Goal: Navigation & Orientation: Find specific page/section

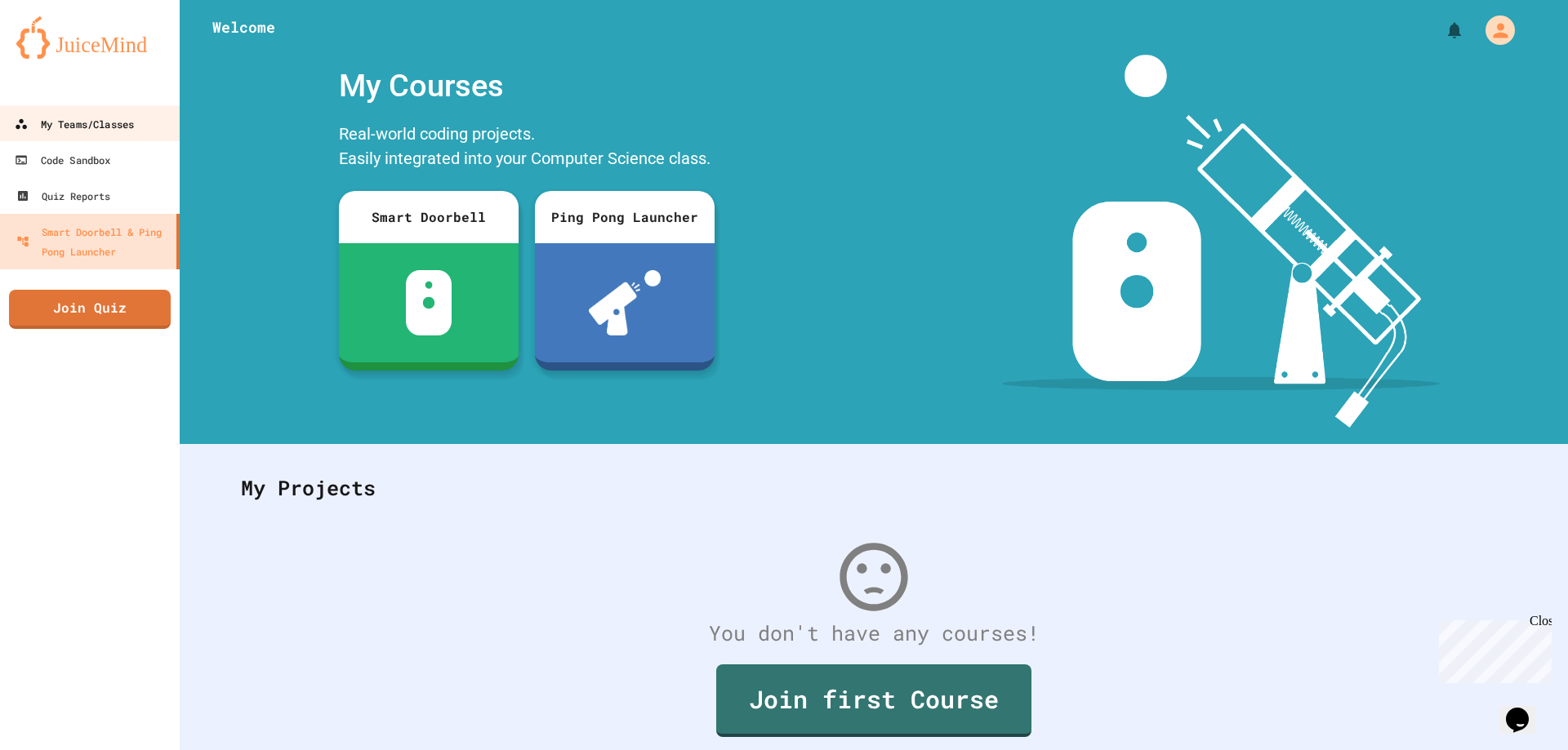
click at [116, 136] on link "My Teams/Classes" at bounding box center [89, 124] width 184 height 37
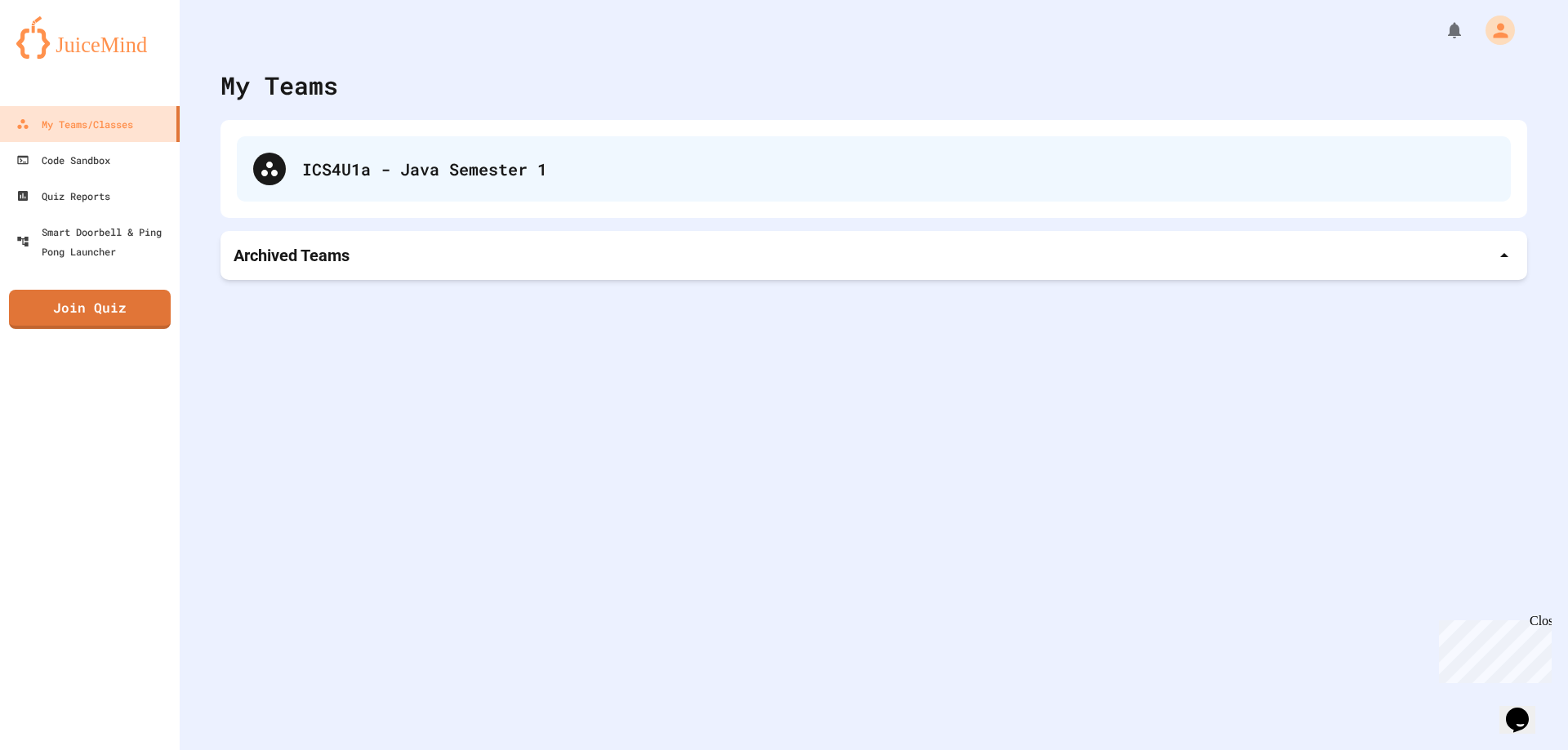
click at [442, 156] on div "ICS4U1a - Java Semester 1" at bounding box center [898, 168] width 1192 height 24
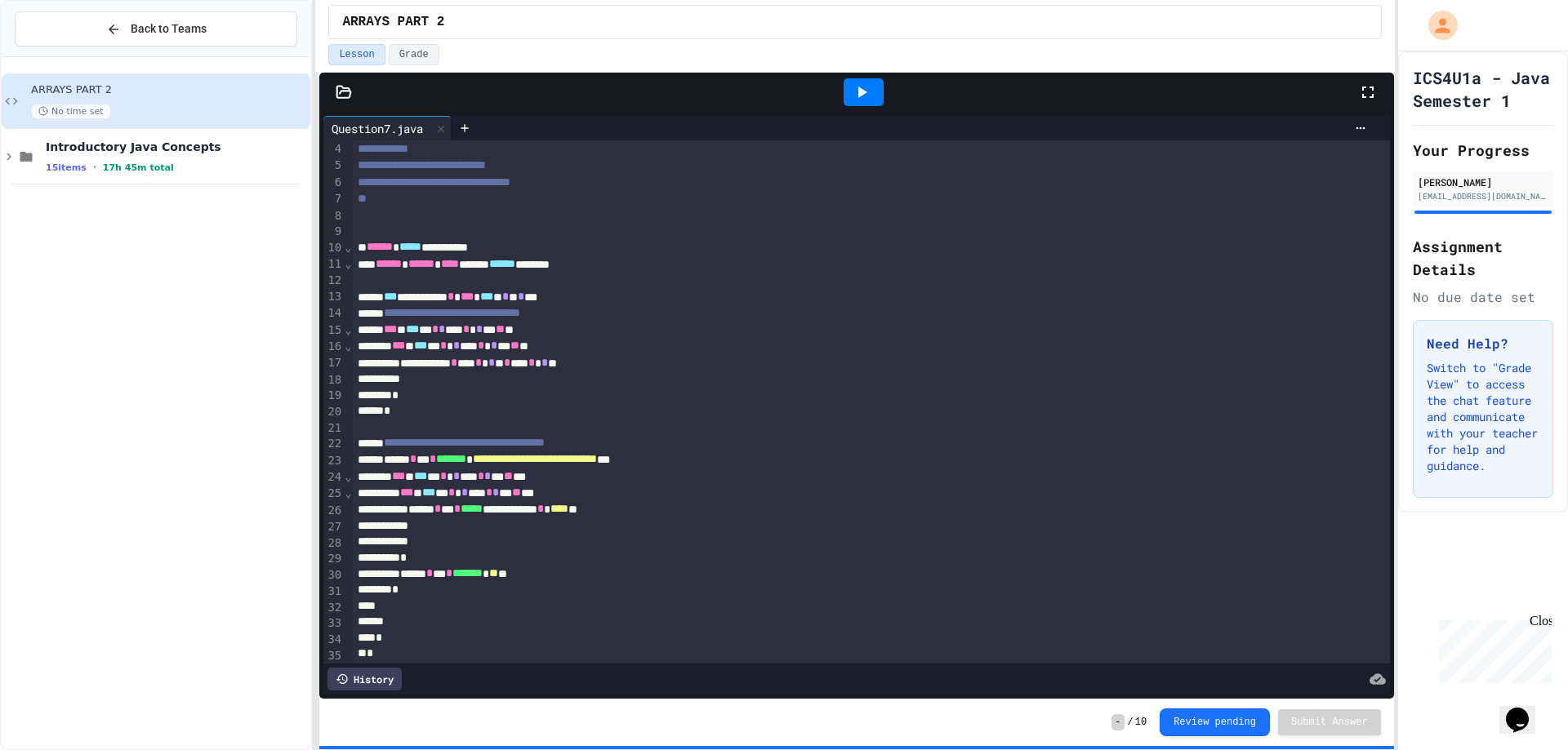
scroll to position [80, 0]
